Goal: Task Accomplishment & Management: Manage account settings

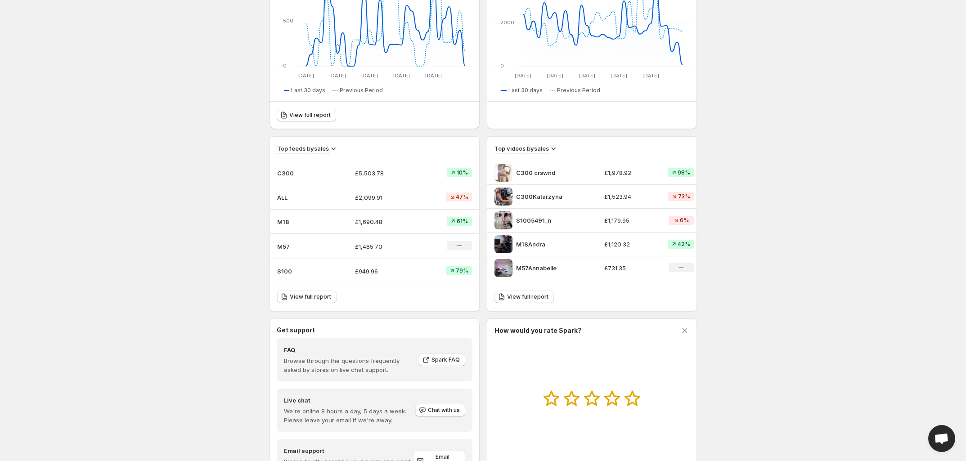
scroll to position [169, 0]
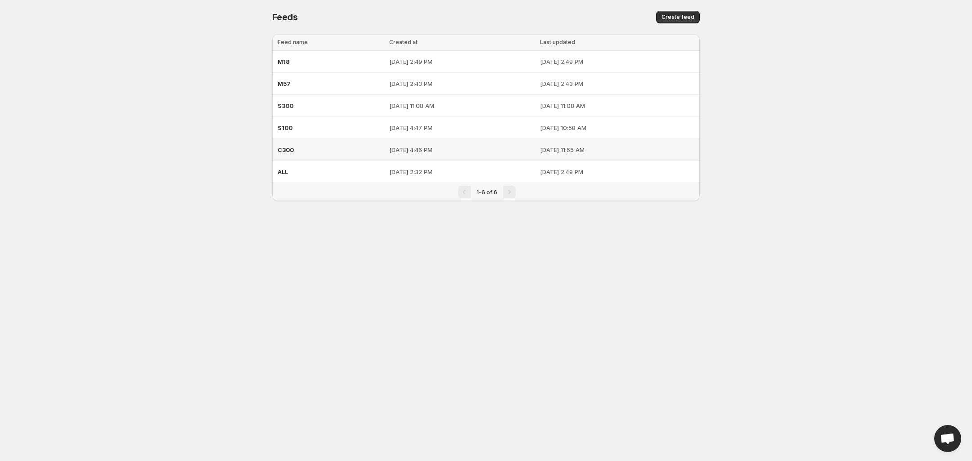
click at [288, 155] on div "C300" at bounding box center [331, 150] width 106 height 16
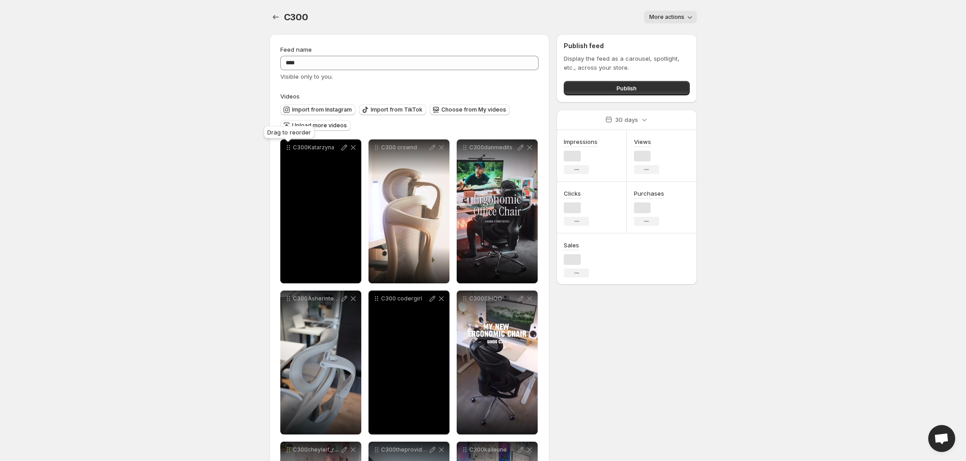
click at [293, 149] on p "C300Katarzyna" at bounding box center [316, 147] width 47 height 7
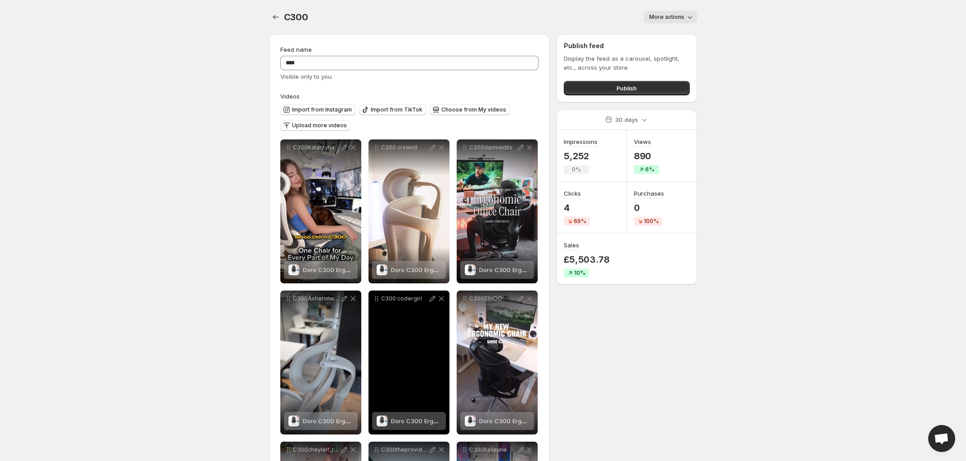
click at [235, 191] on body "**********" at bounding box center [483, 230] width 966 height 461
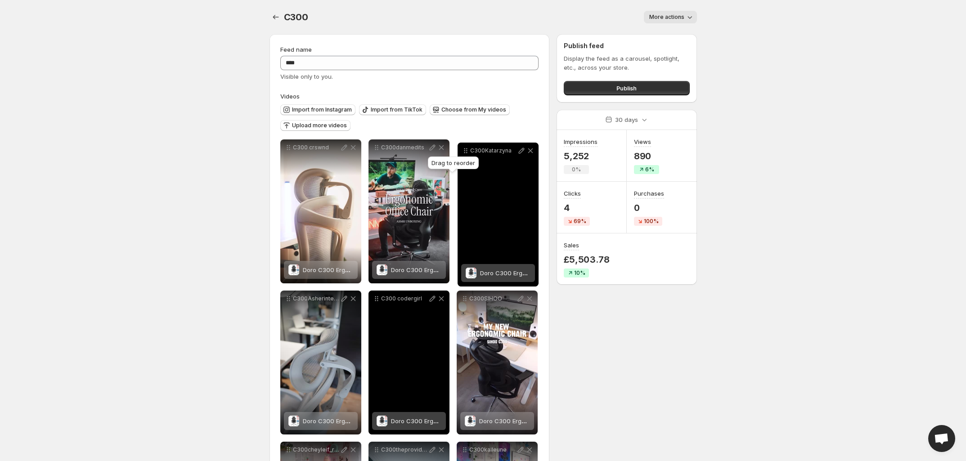
drag, startPoint x: 285, startPoint y: 148, endPoint x: 462, endPoint y: 151, distance: 177.3
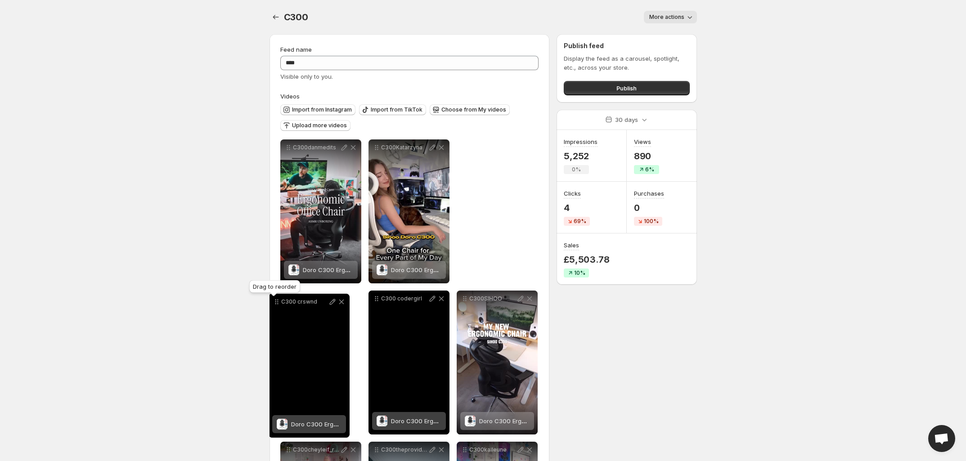
drag, startPoint x: 288, startPoint y: 148, endPoint x: 276, endPoint y: 303, distance: 154.8
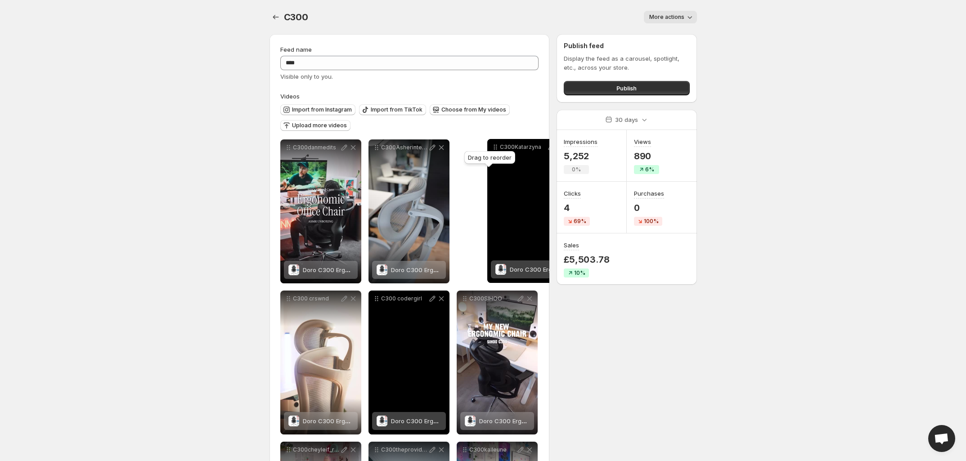
drag, startPoint x: 377, startPoint y: 147, endPoint x: 495, endPoint y: 147, distance: 118.8
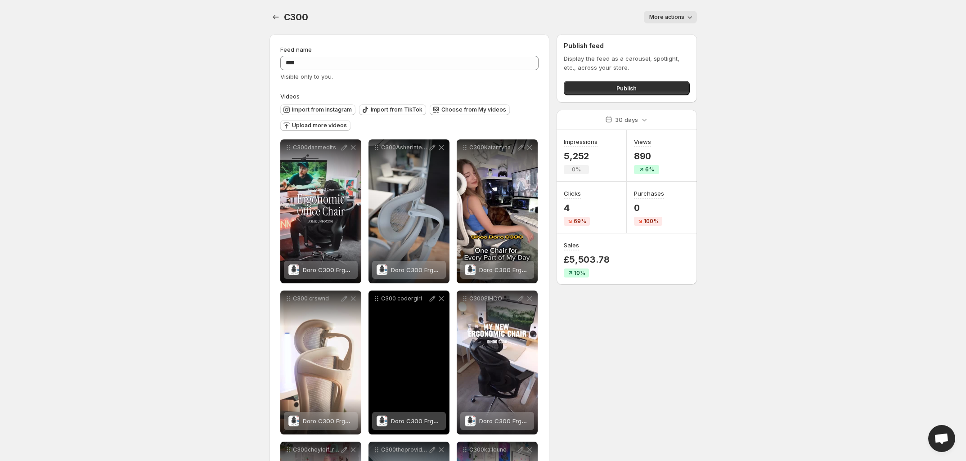
click at [282, 11] on div at bounding box center [276, 17] width 14 height 13
click at [276, 16] on icon "Settings" at bounding box center [275, 17] width 9 height 9
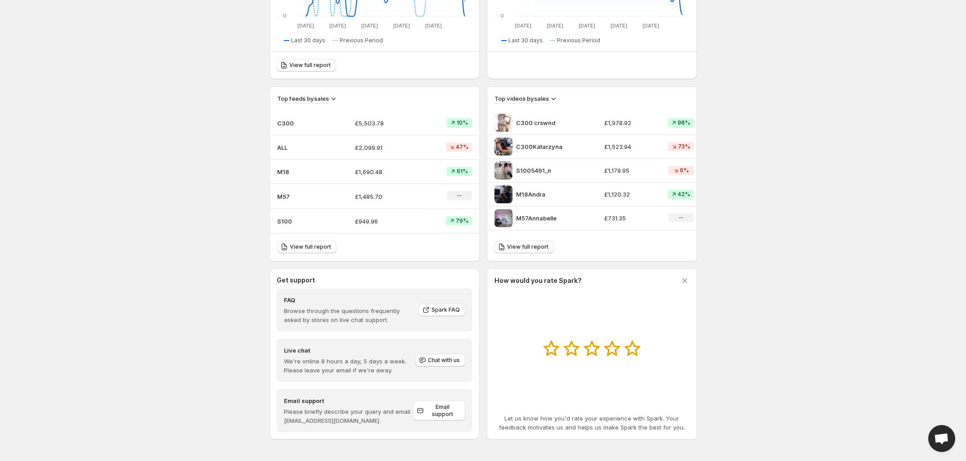
scroll to position [10, 0]
